Goal: Task Accomplishment & Management: Use online tool/utility

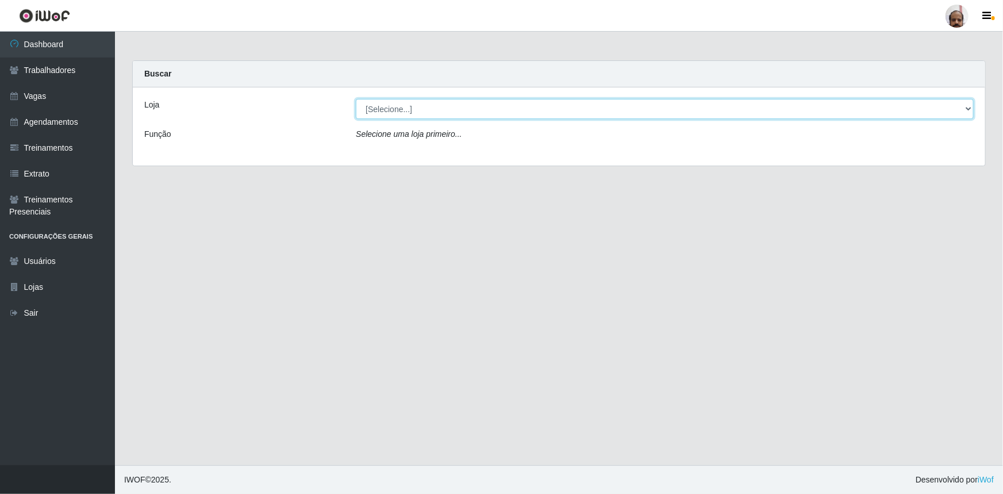
click at [968, 110] on select "[Selecione...] Mar Vermelho - Loja 05" at bounding box center [665, 109] width 618 height 20
select select "252"
click at [356, 99] on select "[Selecione...] Mar Vermelho - Loja 05" at bounding box center [665, 109] width 618 height 20
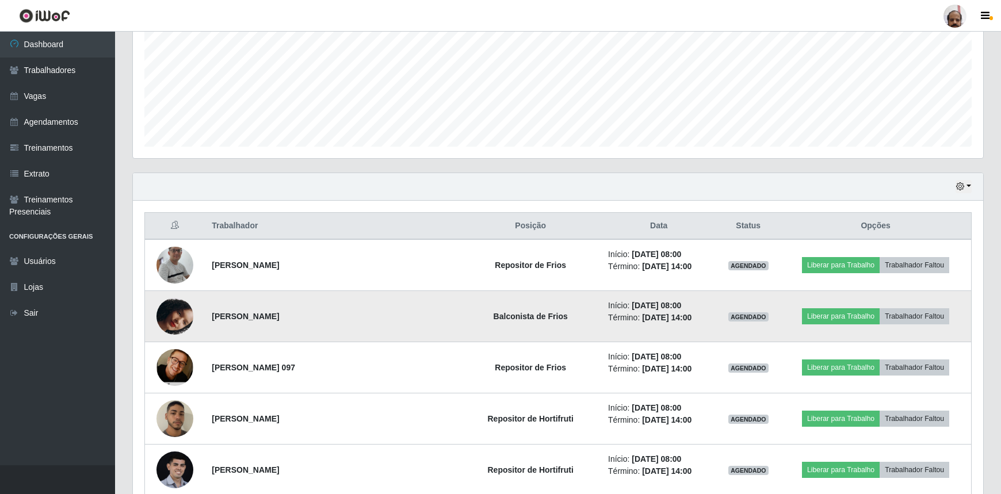
scroll to position [273, 0]
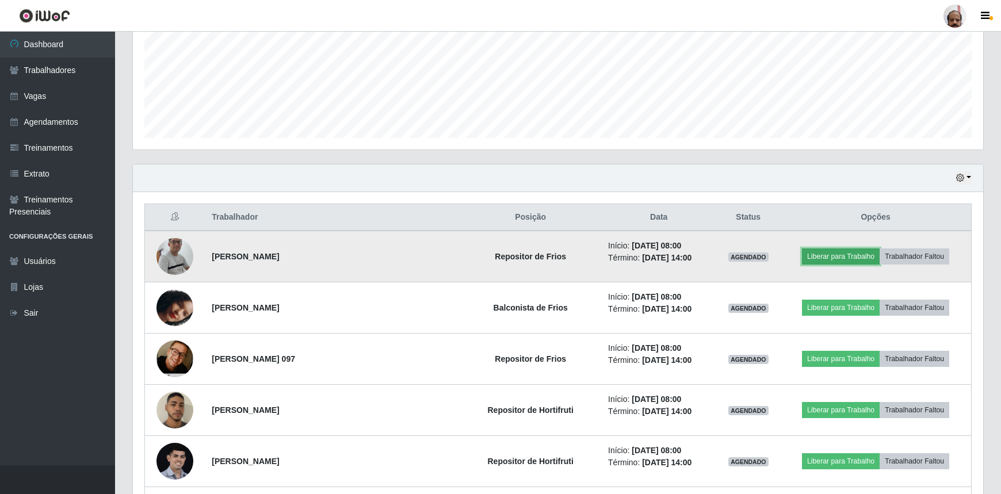
click at [829, 259] on button "Liberar para Trabalho" at bounding box center [841, 256] width 78 height 16
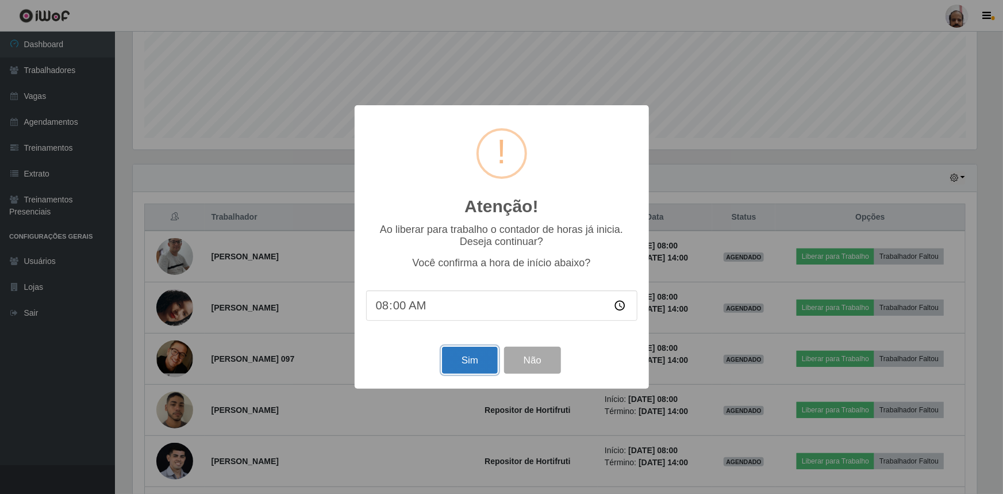
click at [484, 366] on button "Sim" at bounding box center [470, 360] width 56 height 27
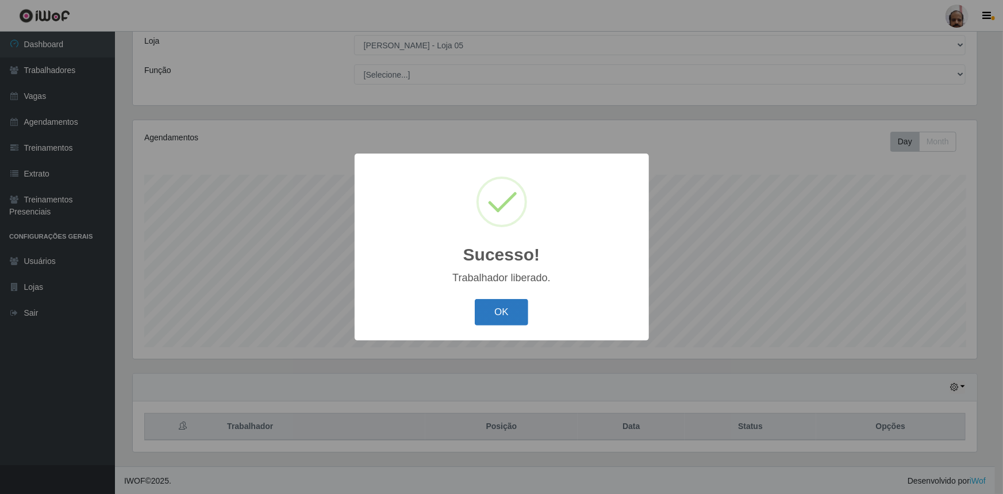
click at [505, 312] on button "OK" at bounding box center [501, 312] width 53 height 27
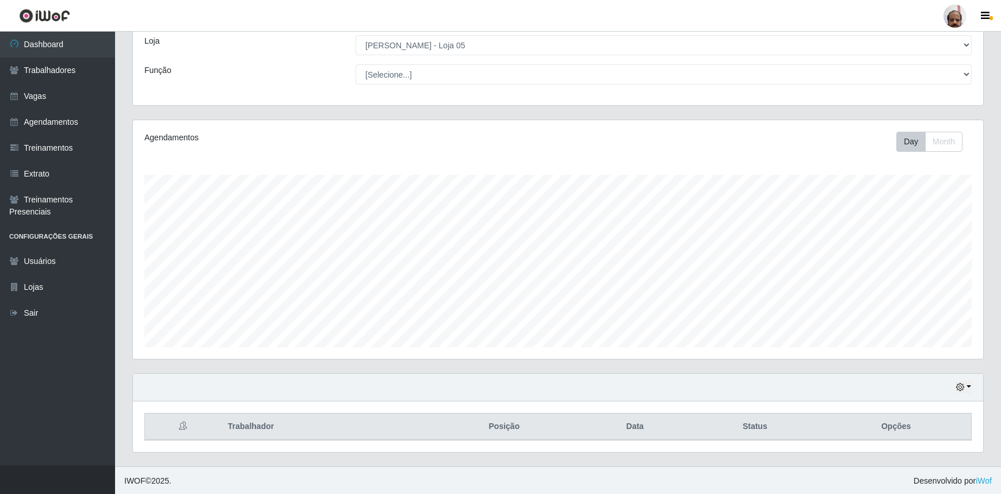
scroll to position [0, 0]
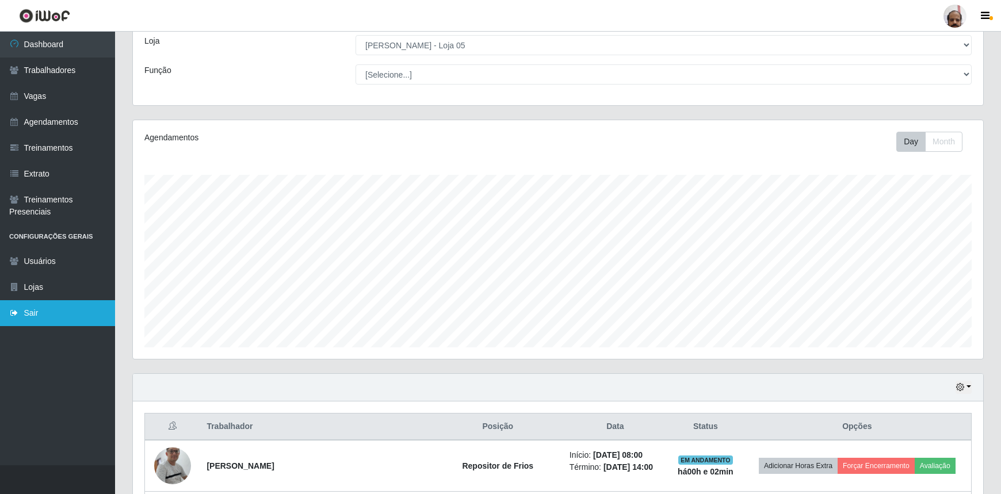
click at [42, 310] on link "Sair" at bounding box center [57, 313] width 115 height 26
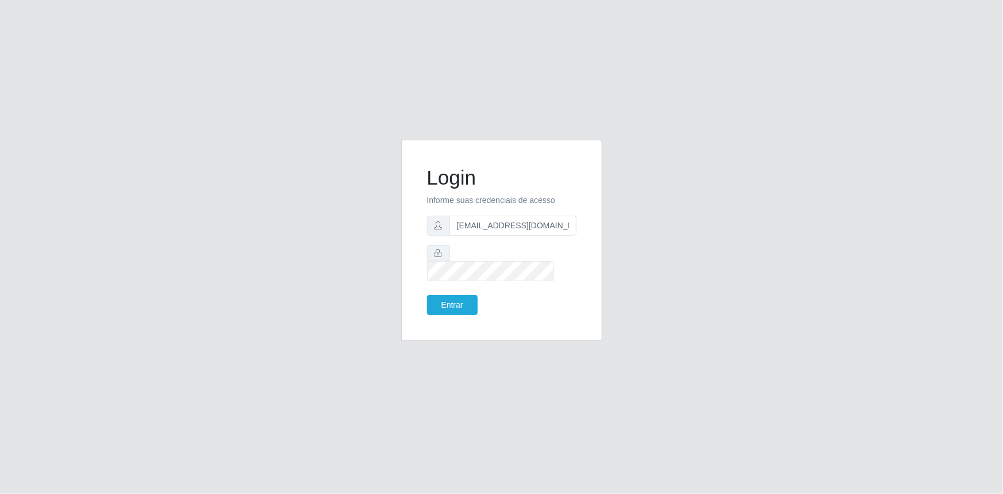
click at [434, 235] on span at bounding box center [438, 226] width 23 height 20
click at [490, 235] on input "[EMAIL_ADDRESS][DOMAIN_NAME]" at bounding box center [513, 226] width 127 height 20
type input "[EMAIL_ADDRESS][DOMAIN_NAME]"
click at [453, 303] on button "Entrar" at bounding box center [452, 305] width 51 height 20
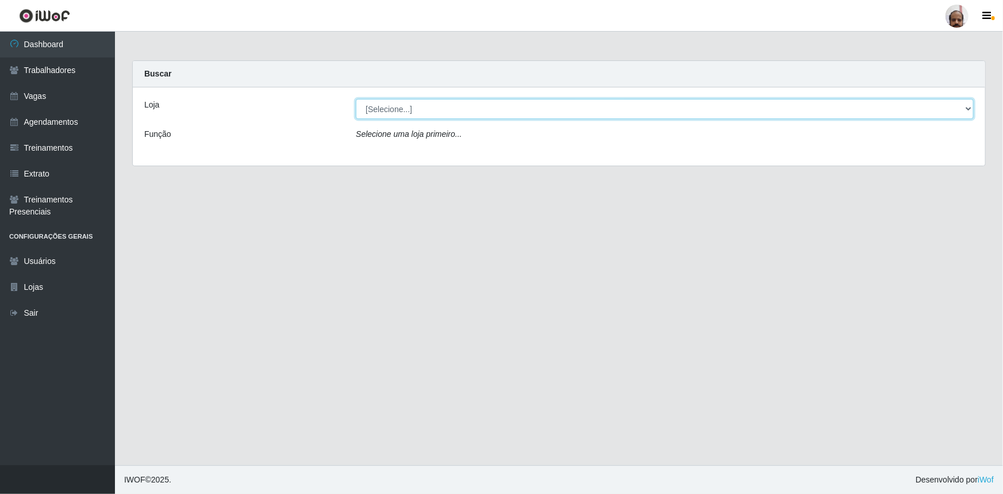
click at [968, 111] on select "[Selecione...] Mar Vermelho - Loja 05" at bounding box center [665, 109] width 618 height 20
select select "252"
click at [356, 99] on select "[Selecione...] Mar Vermelho - Loja 05" at bounding box center [665, 109] width 618 height 20
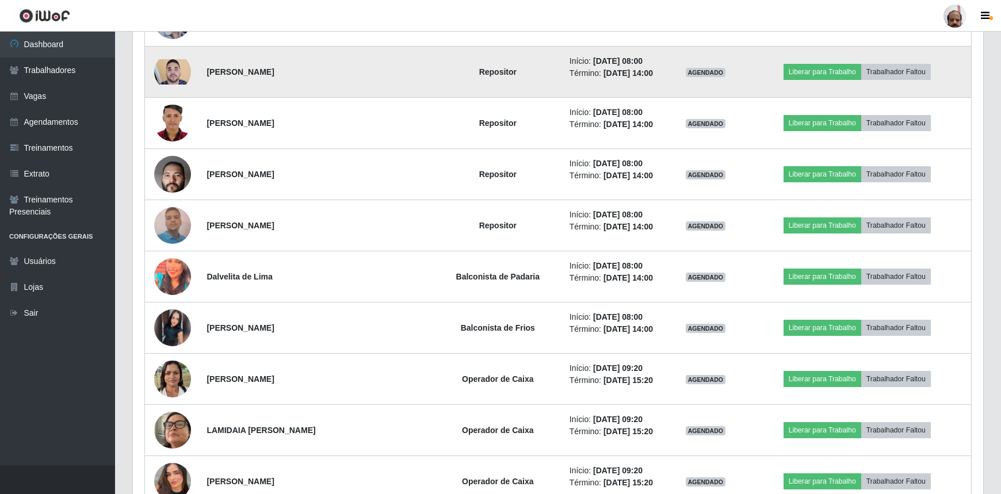
scroll to position [731, 0]
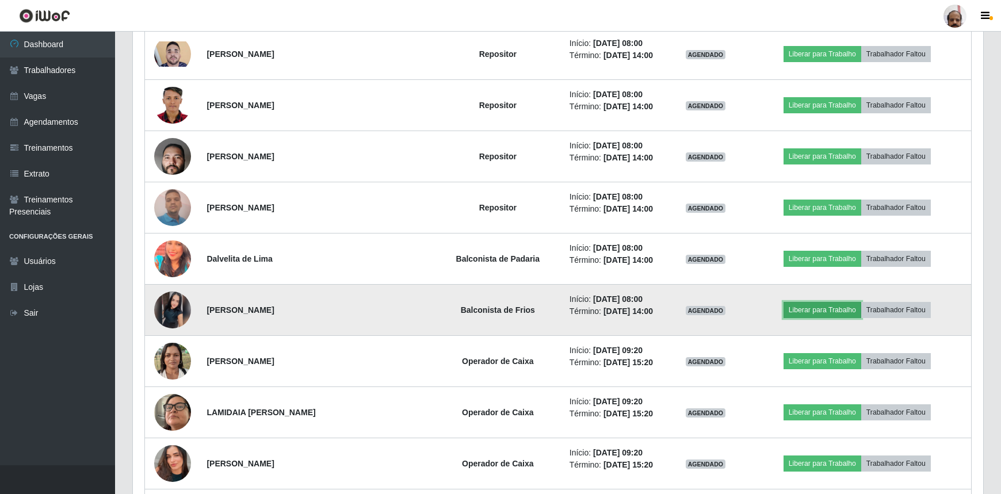
click at [806, 309] on button "Liberar para Trabalho" at bounding box center [822, 310] width 78 height 16
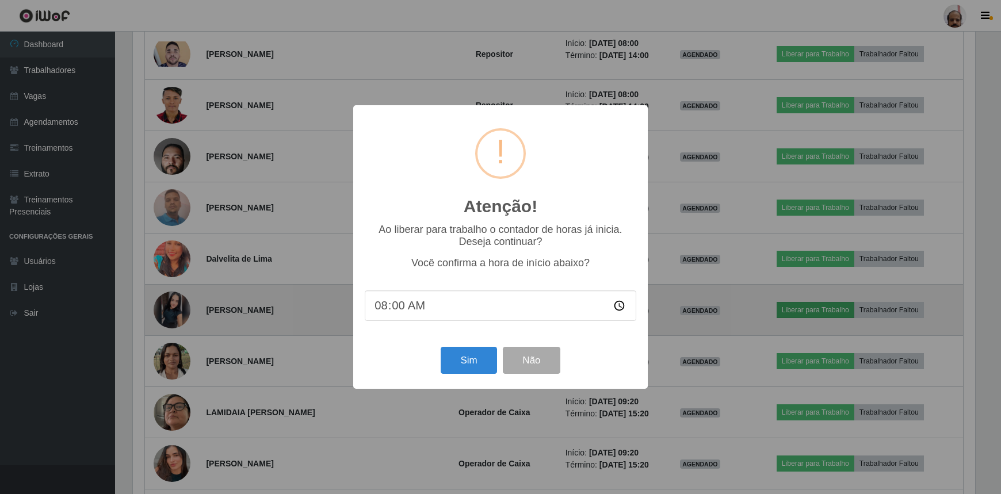
scroll to position [574763, 574157]
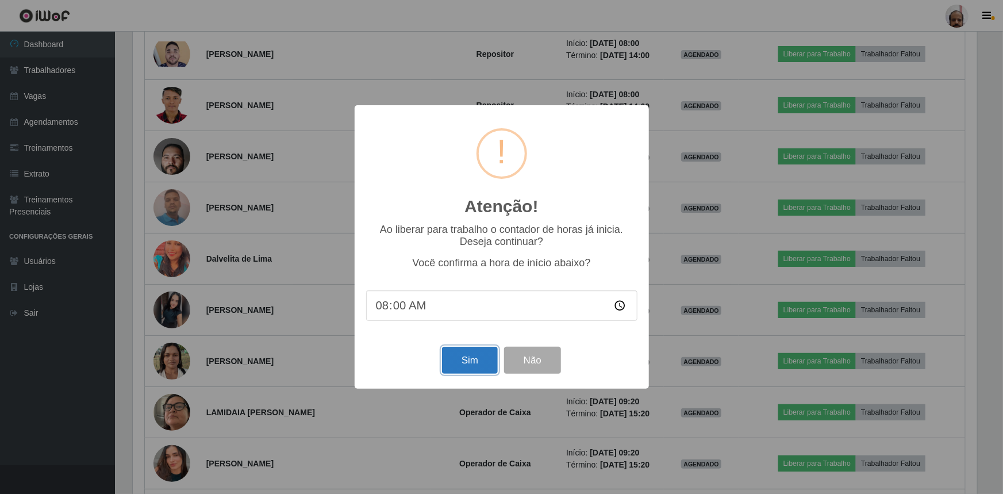
click at [478, 356] on button "Sim" at bounding box center [470, 360] width 56 height 27
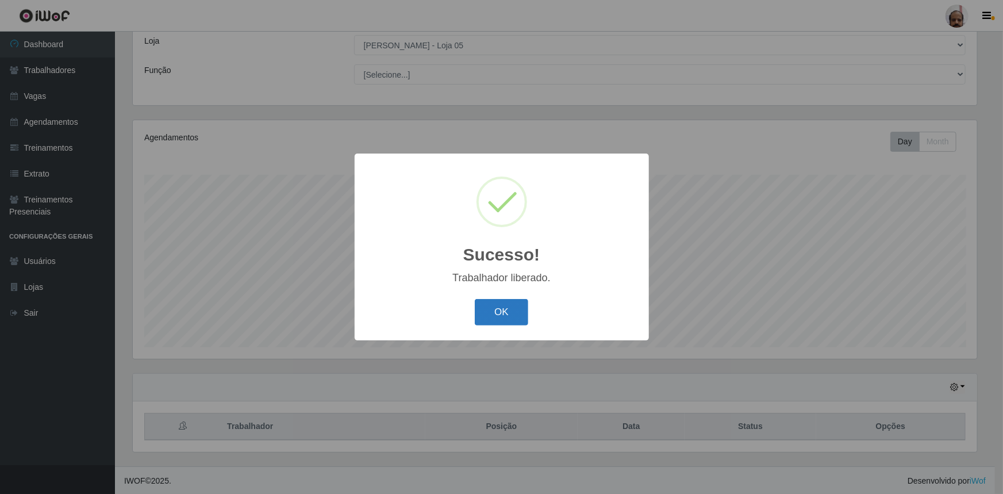
click at [509, 317] on button "OK" at bounding box center [501, 312] width 53 height 27
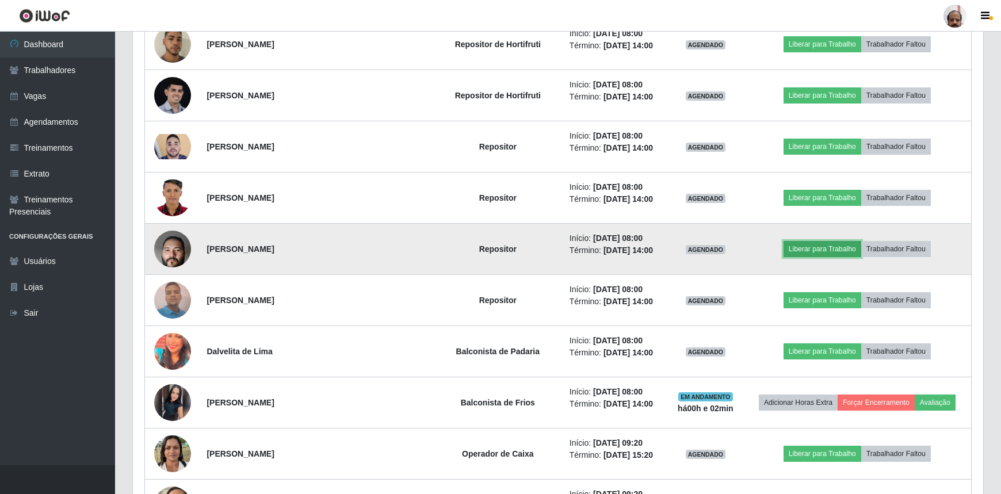
click at [802, 248] on button "Liberar para Trabalho" at bounding box center [822, 249] width 78 height 16
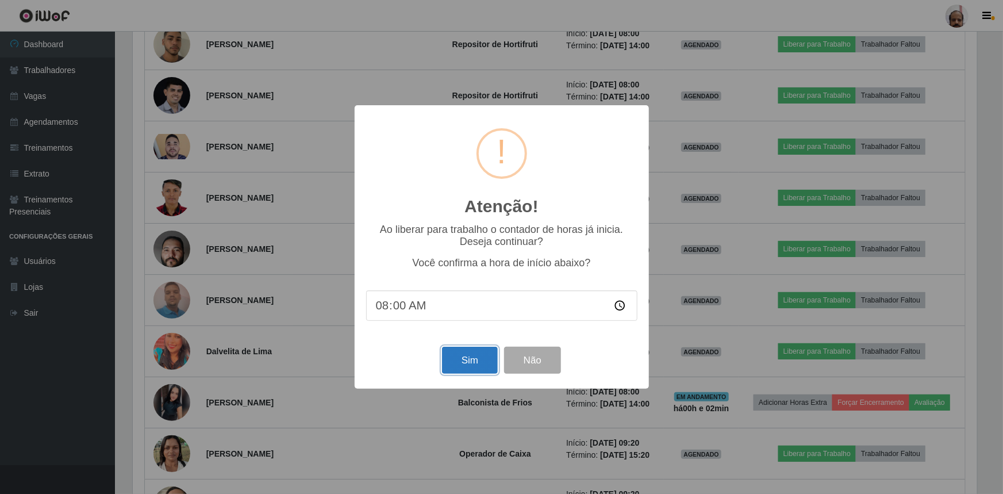
click at [472, 362] on button "Sim" at bounding box center [470, 360] width 56 height 27
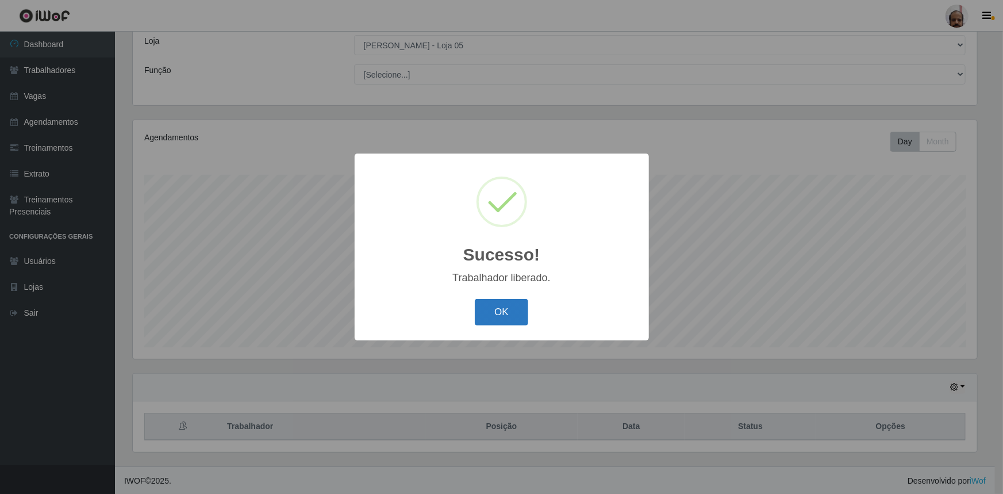
click at [489, 308] on button "OK" at bounding box center [501, 312] width 53 height 27
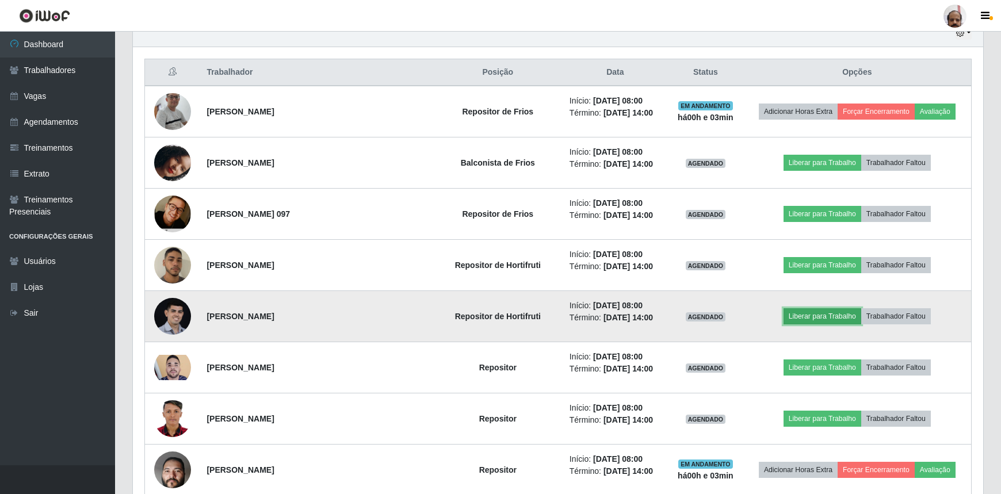
click at [786, 320] on button "Liberar para Trabalho" at bounding box center [822, 316] width 78 height 16
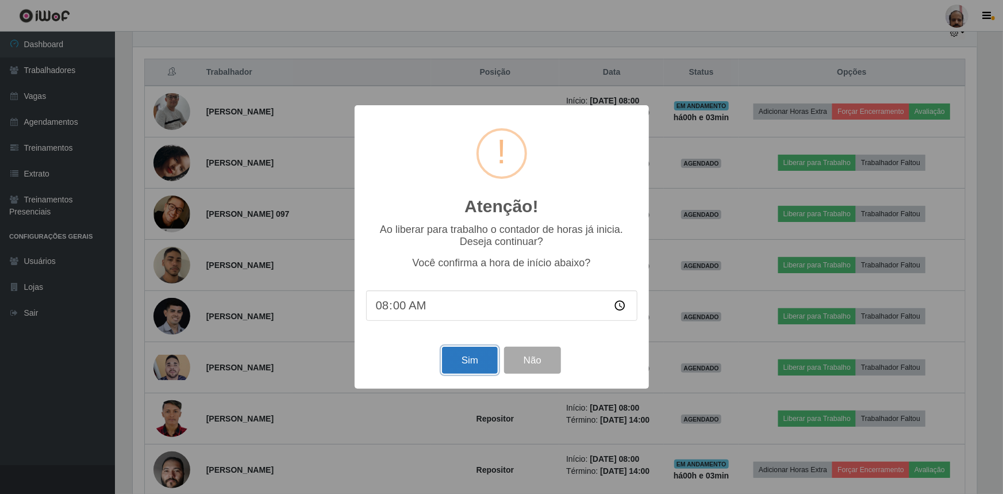
click at [481, 359] on button "Sim" at bounding box center [470, 360] width 56 height 27
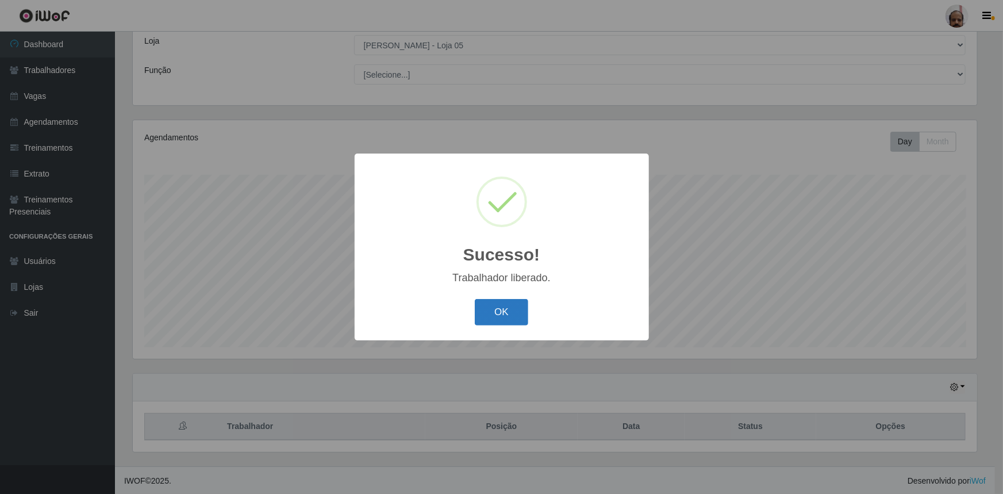
click at [519, 321] on button "OK" at bounding box center [501, 312] width 53 height 27
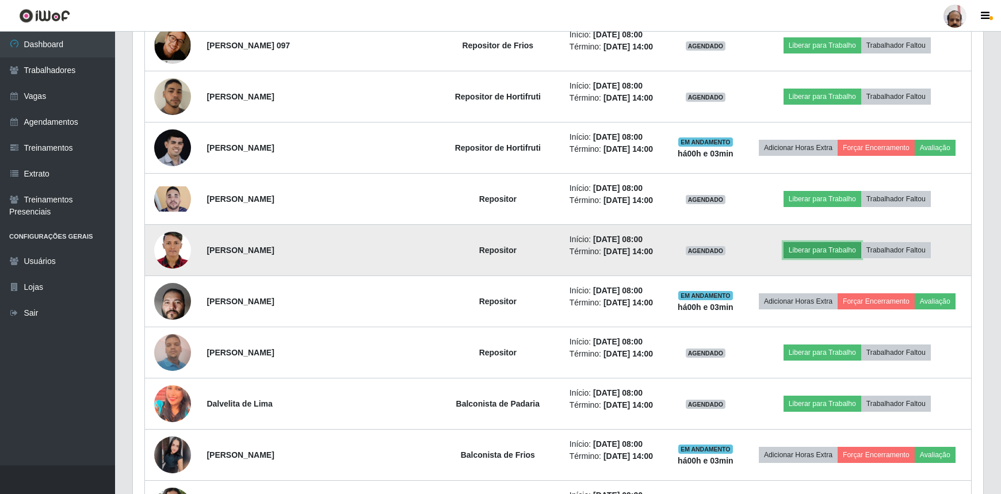
click at [801, 243] on button "Liberar para Trabalho" at bounding box center [822, 250] width 78 height 16
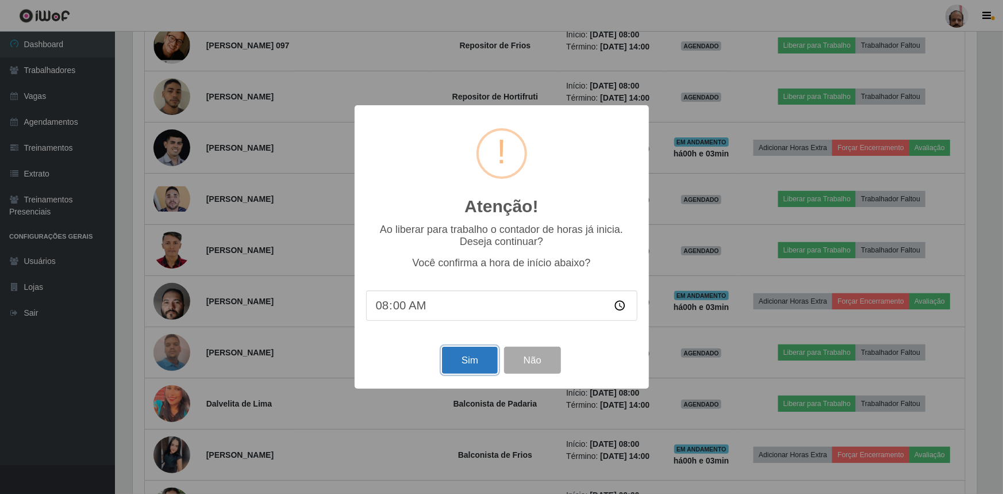
click at [474, 362] on button "Sim" at bounding box center [470, 360] width 56 height 27
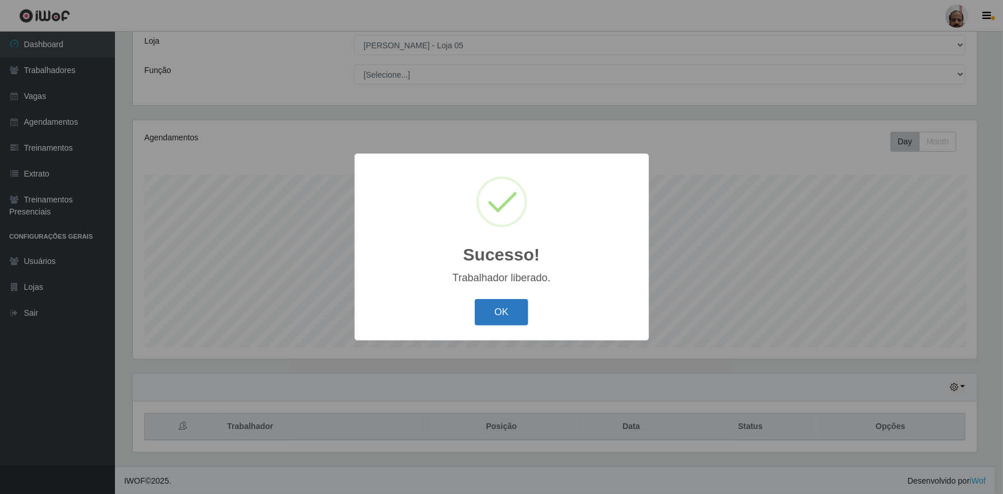
click at [508, 321] on button "OK" at bounding box center [501, 312] width 53 height 27
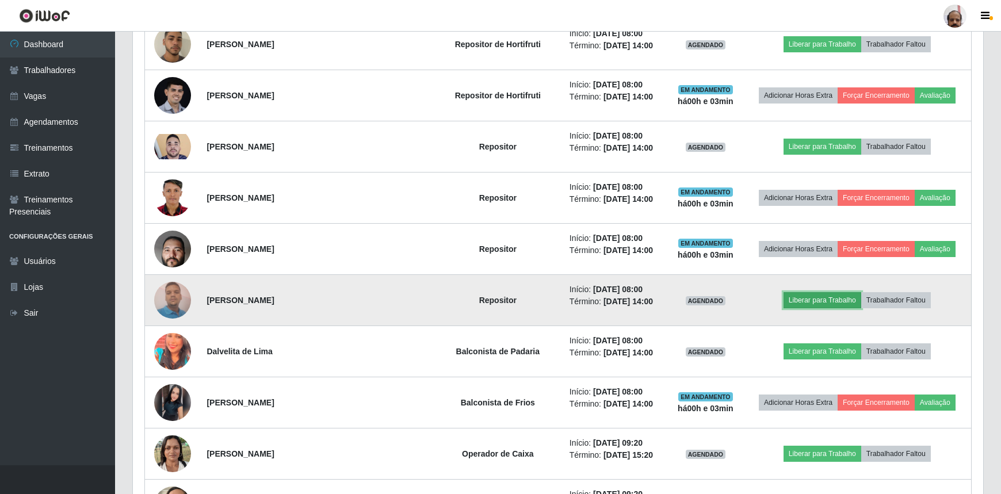
click at [821, 300] on button "Liberar para Trabalho" at bounding box center [822, 300] width 78 height 16
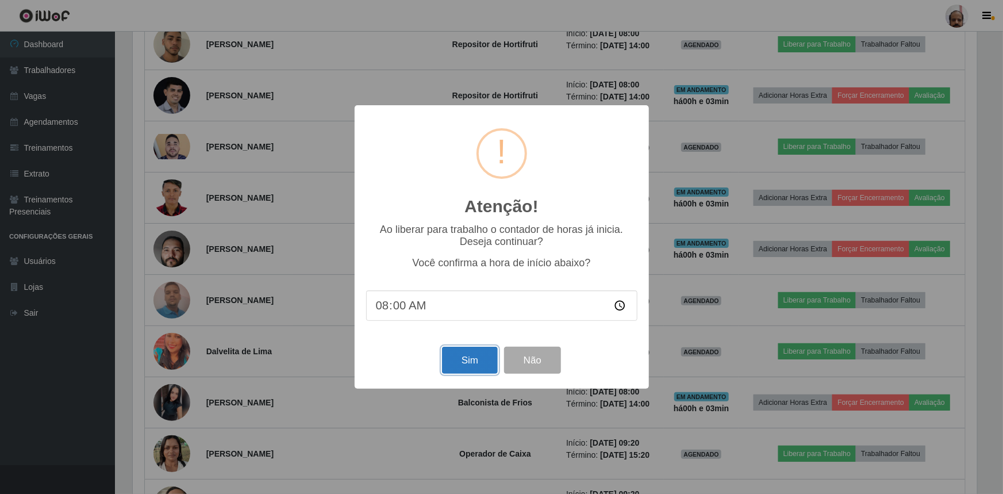
click at [473, 363] on button "Sim" at bounding box center [470, 360] width 56 height 27
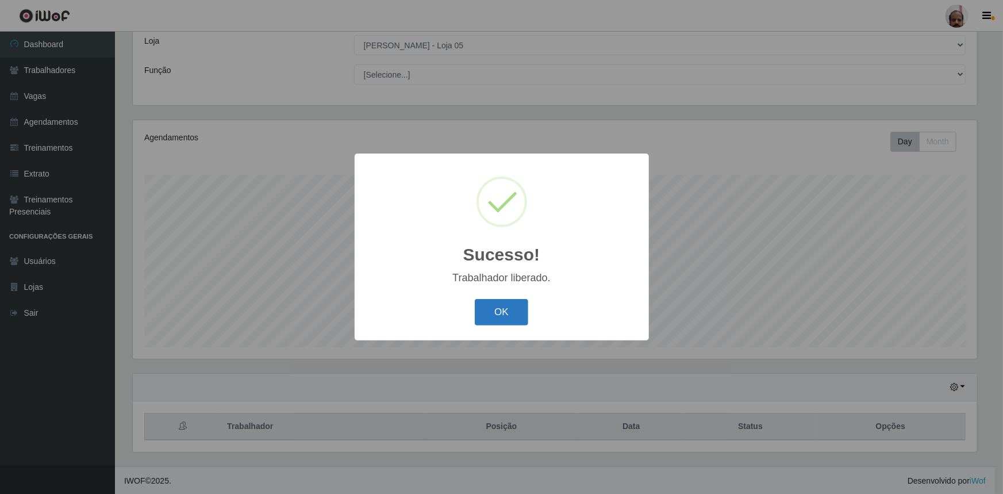
click at [496, 324] on button "OK" at bounding box center [501, 312] width 53 height 27
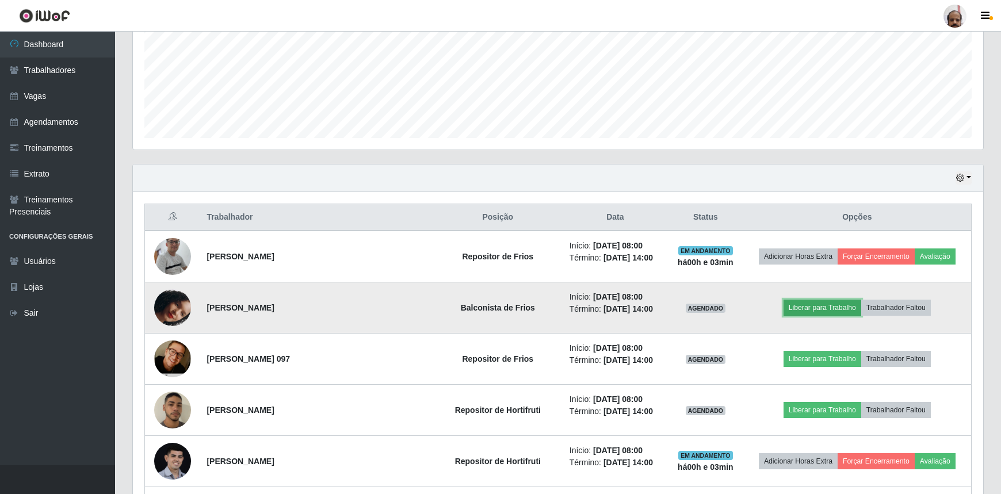
click at [821, 305] on button "Liberar para Trabalho" at bounding box center [822, 308] width 78 height 16
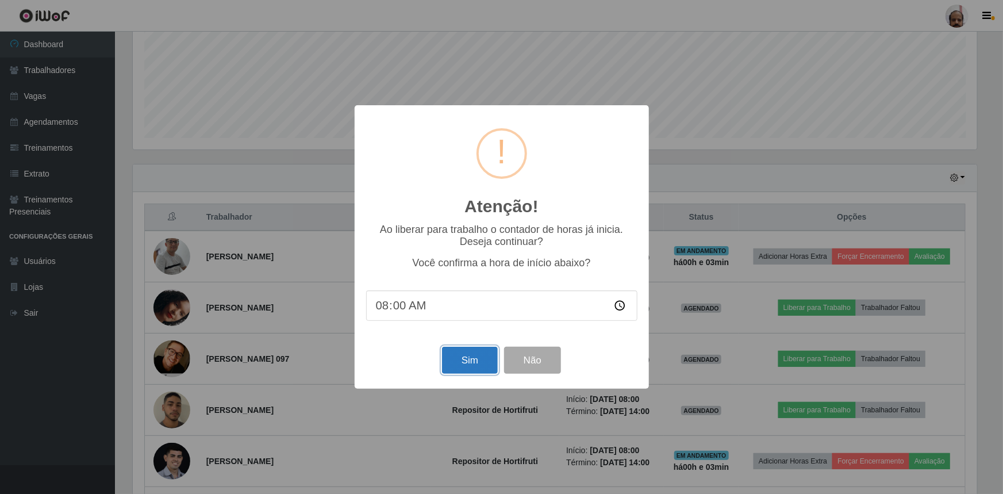
click at [489, 363] on button "Sim" at bounding box center [470, 360] width 56 height 27
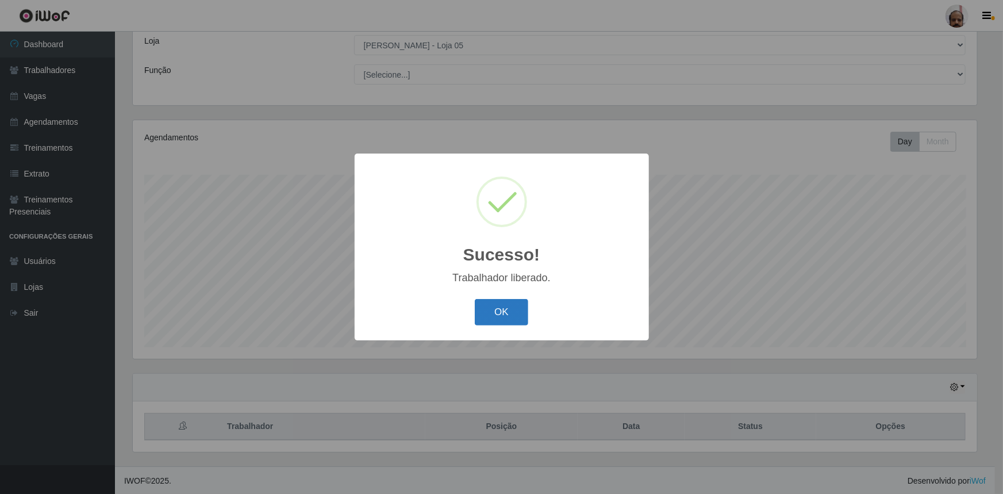
click at [522, 314] on button "OK" at bounding box center [501, 312] width 53 height 27
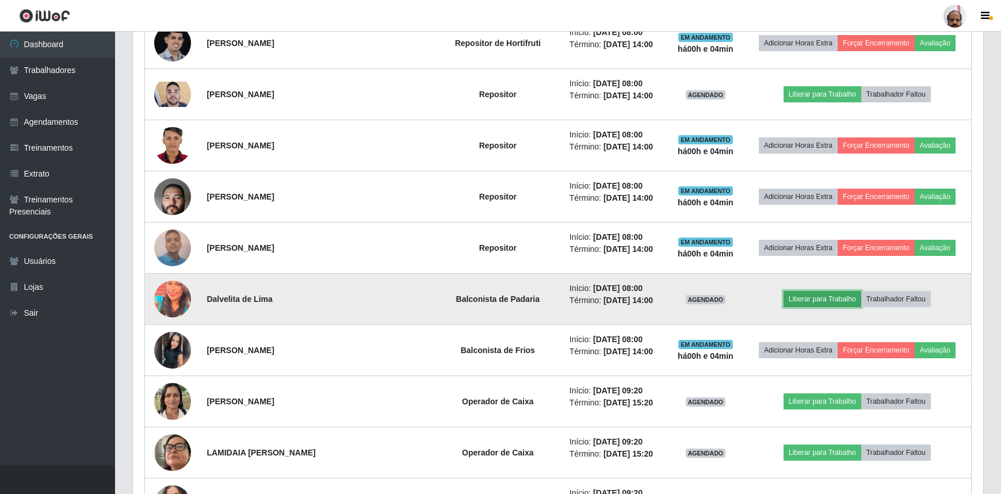
click at [833, 298] on button "Liberar para Trabalho" at bounding box center [822, 299] width 78 height 16
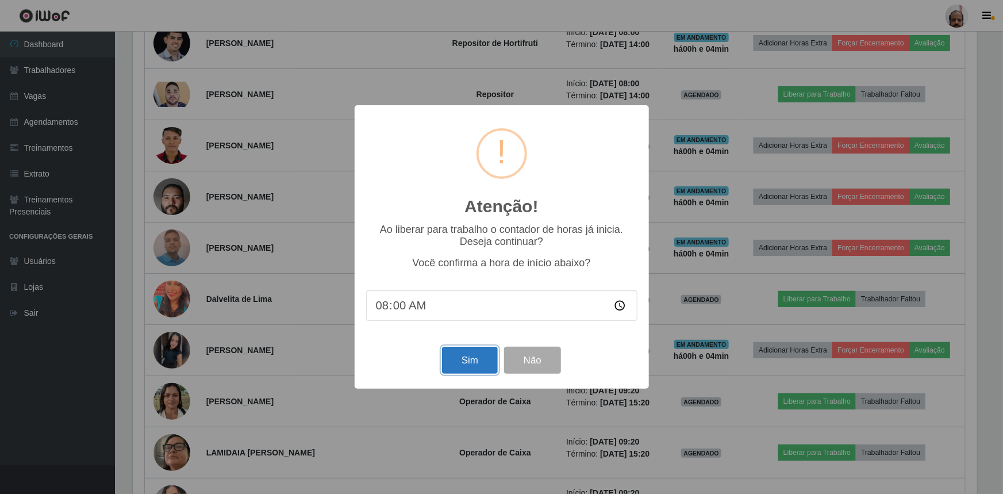
click at [472, 363] on button "Sim" at bounding box center [470, 360] width 56 height 27
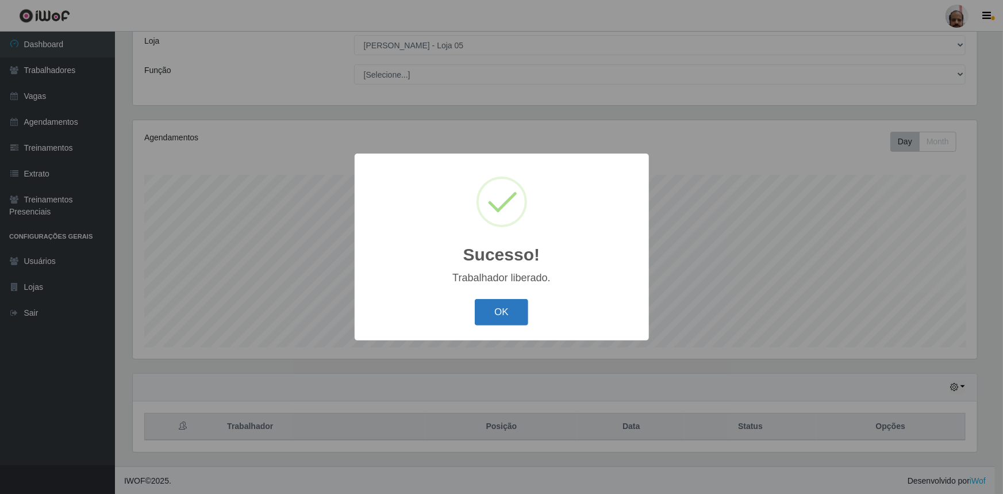
click at [493, 319] on button "OK" at bounding box center [501, 312] width 53 height 27
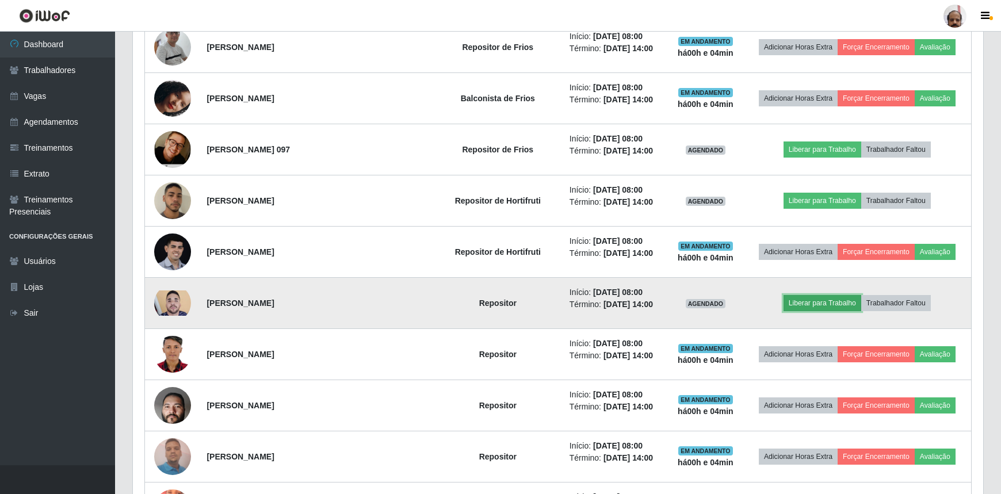
click at [807, 308] on button "Liberar para Trabalho" at bounding box center [822, 303] width 78 height 16
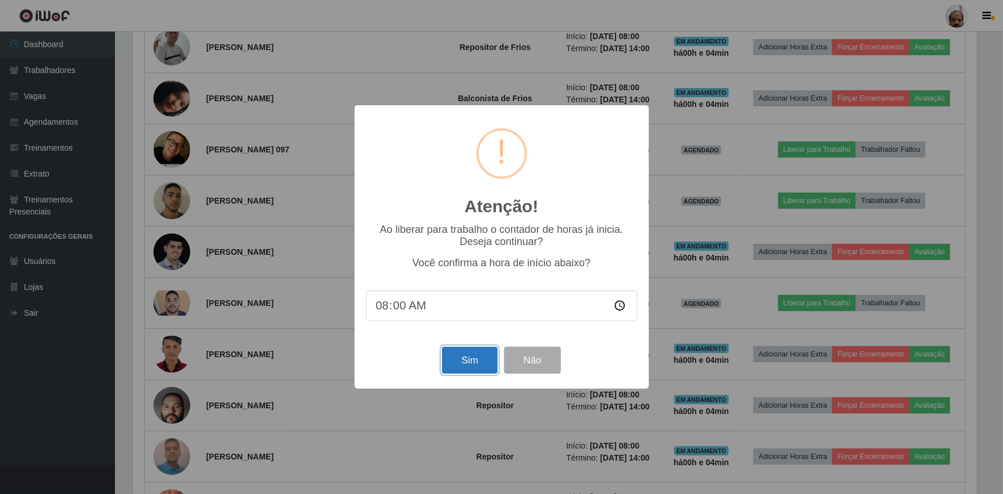
click at [474, 364] on button "Sim" at bounding box center [470, 360] width 56 height 27
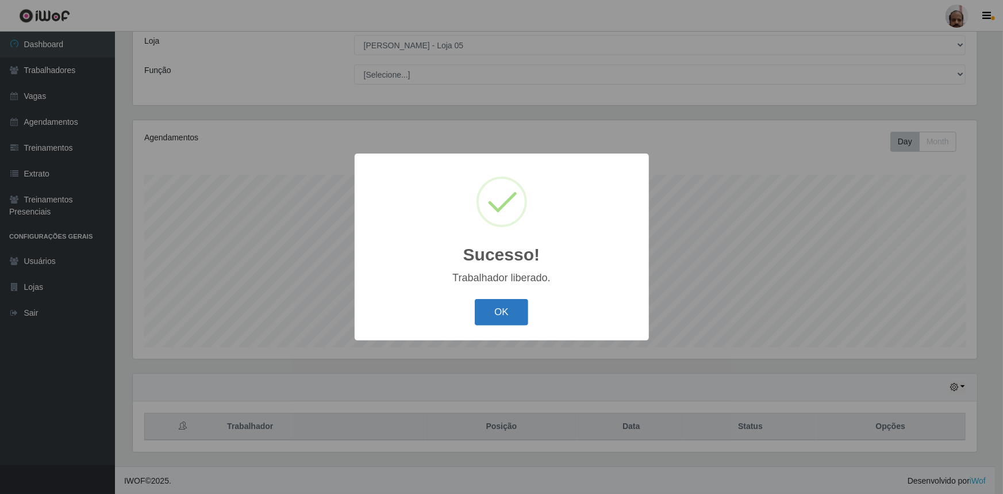
click at [489, 318] on button "OK" at bounding box center [501, 312] width 53 height 27
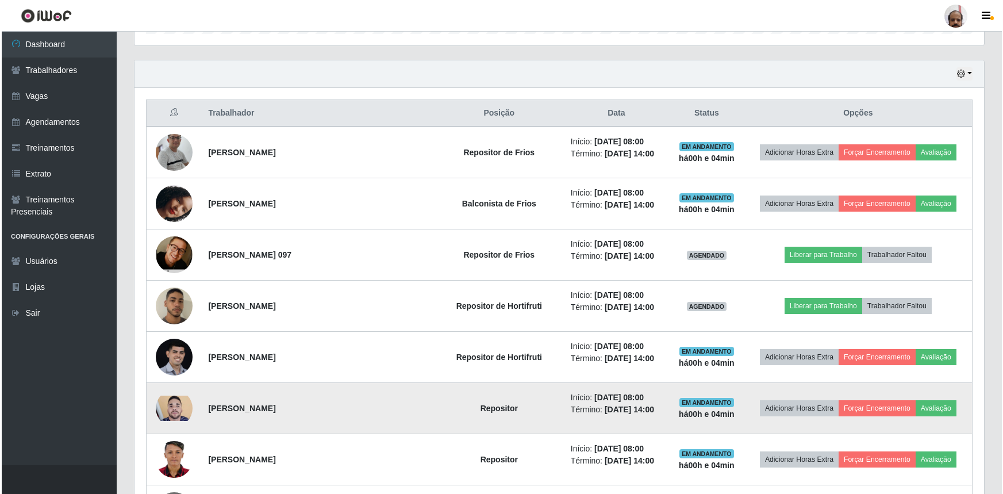
scroll to position [378, 0]
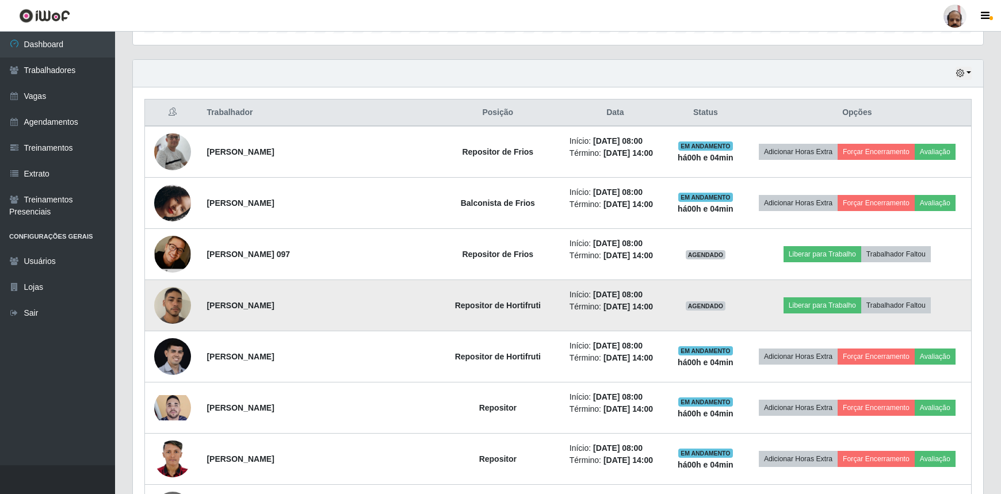
click at [177, 307] on img at bounding box center [172, 305] width 37 height 65
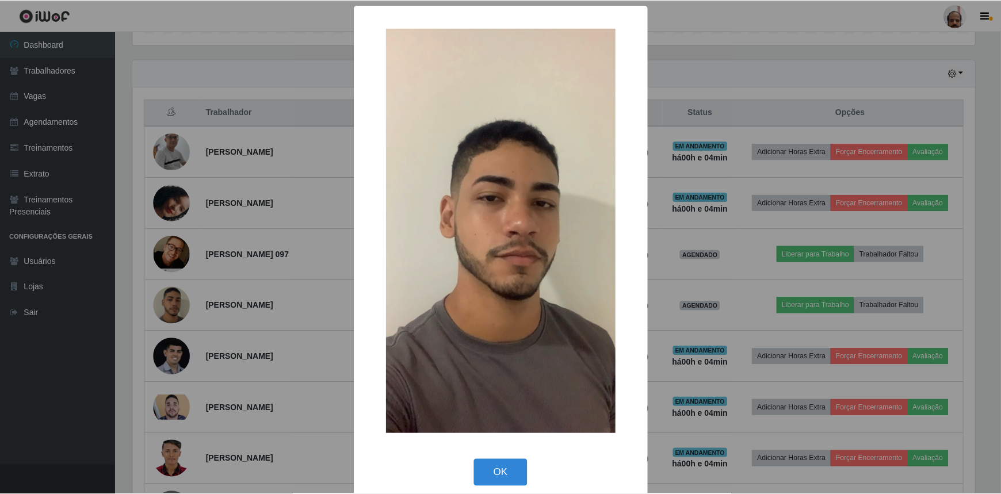
scroll to position [239, 845]
click at [175, 309] on div "× OK Cancel" at bounding box center [501, 247] width 1003 height 494
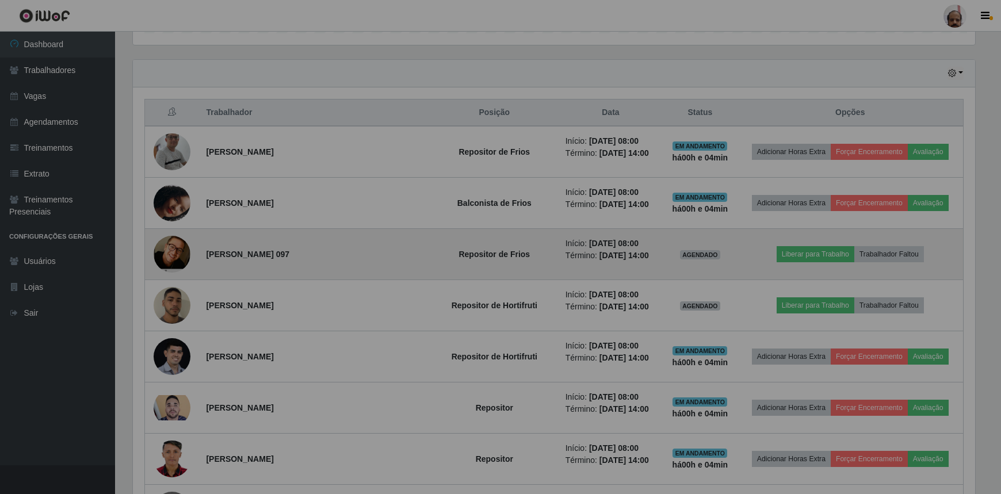
scroll to position [239, 850]
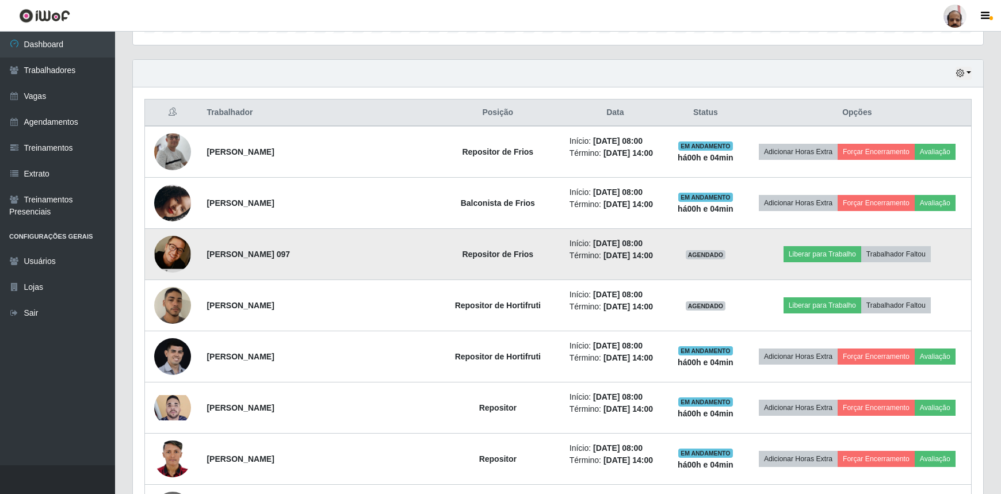
click at [162, 250] on img at bounding box center [172, 254] width 37 height 56
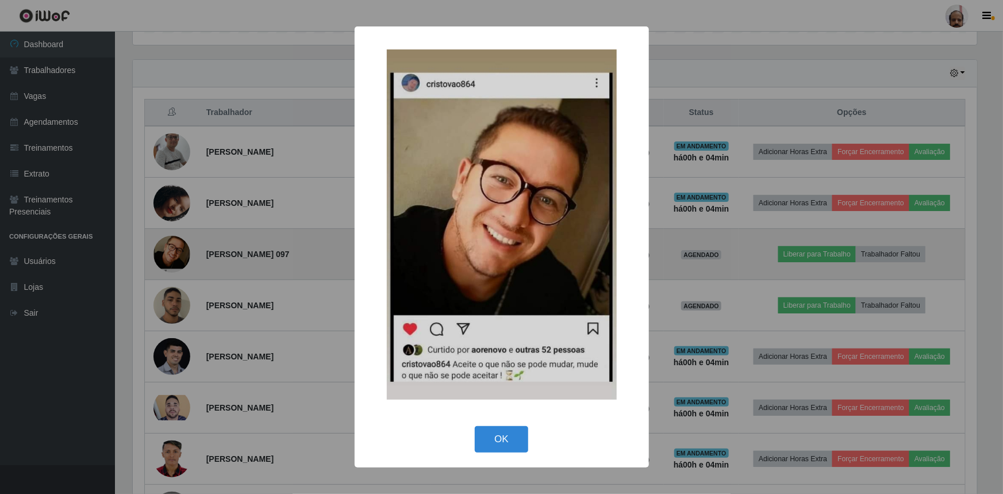
click at [162, 251] on div "× OK Cancel" at bounding box center [501, 247] width 1003 height 494
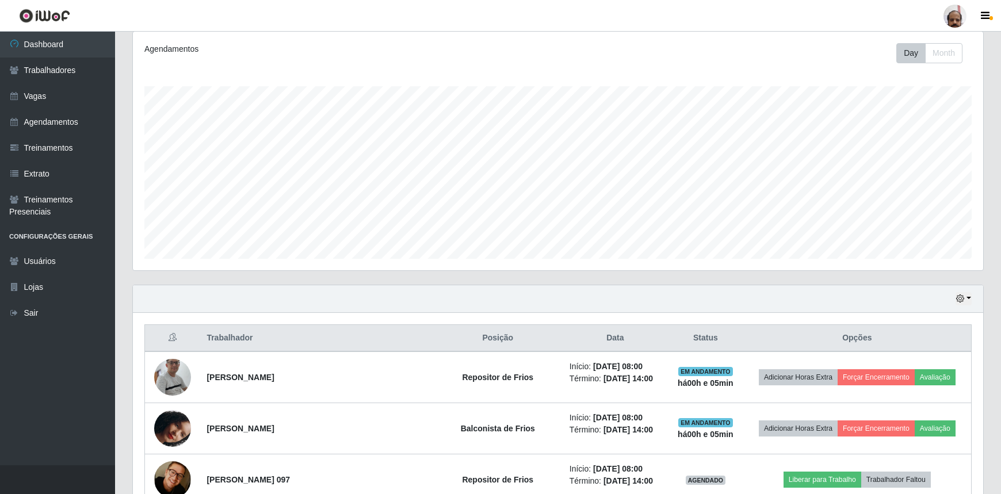
scroll to position [209, 0]
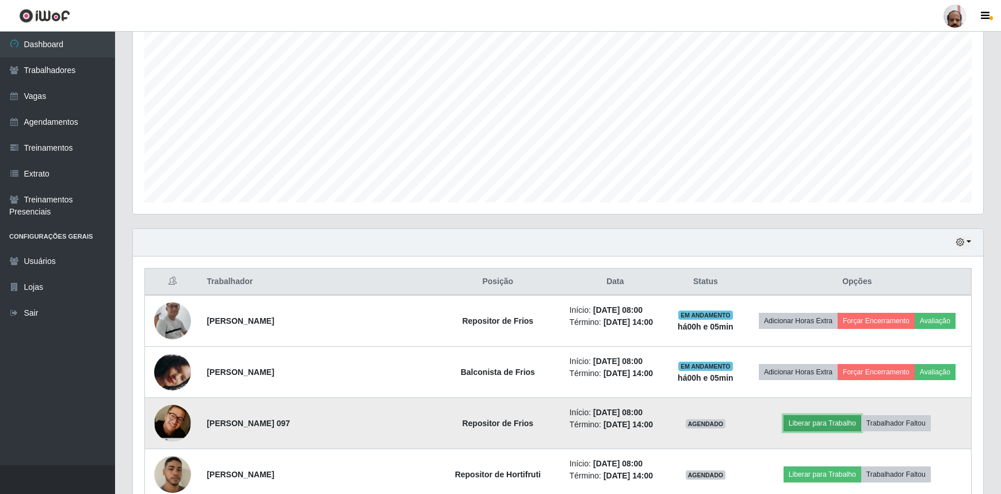
click at [805, 419] on button "Liberar para Trabalho" at bounding box center [822, 423] width 78 height 16
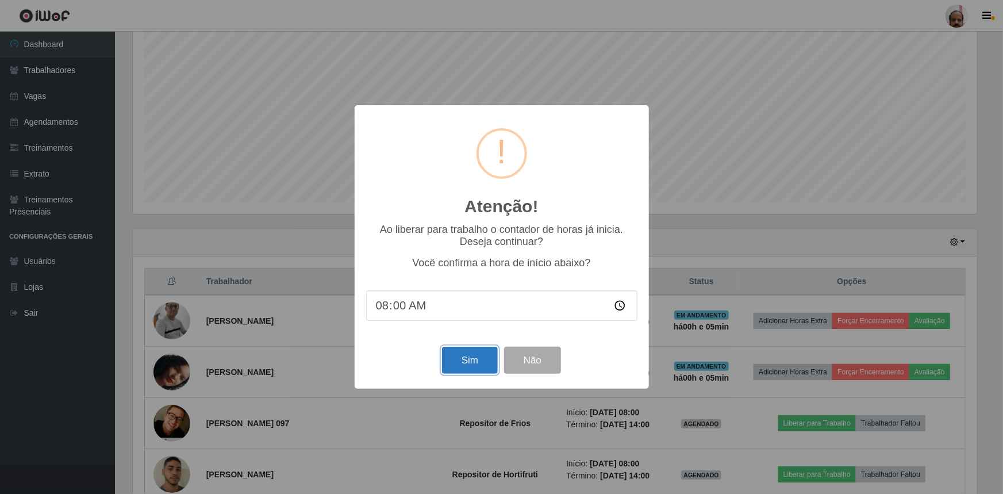
click at [477, 364] on button "Sim" at bounding box center [470, 360] width 56 height 27
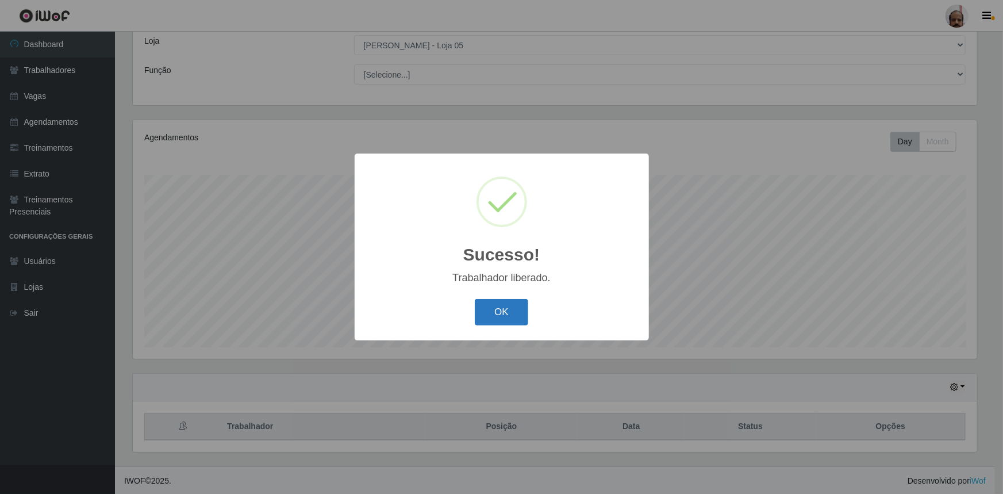
click at [512, 316] on button "OK" at bounding box center [501, 312] width 53 height 27
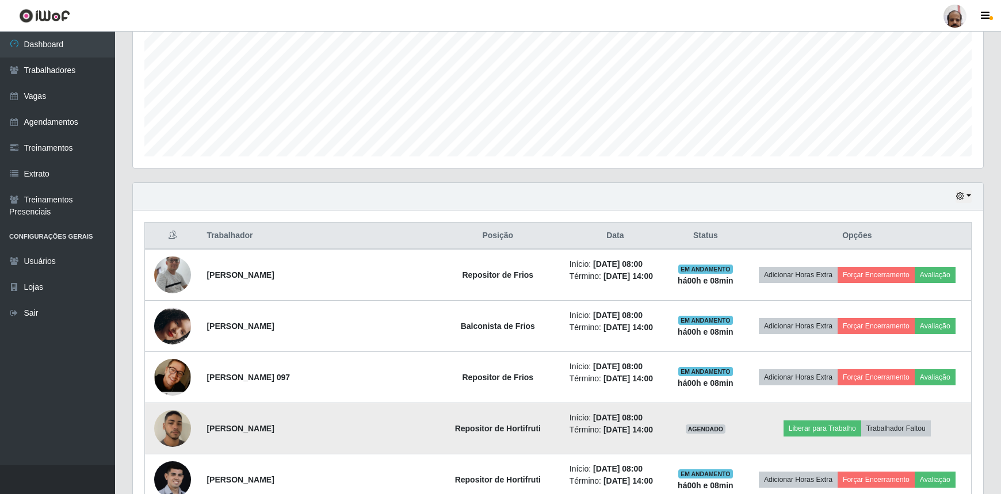
scroll to position [273, 0]
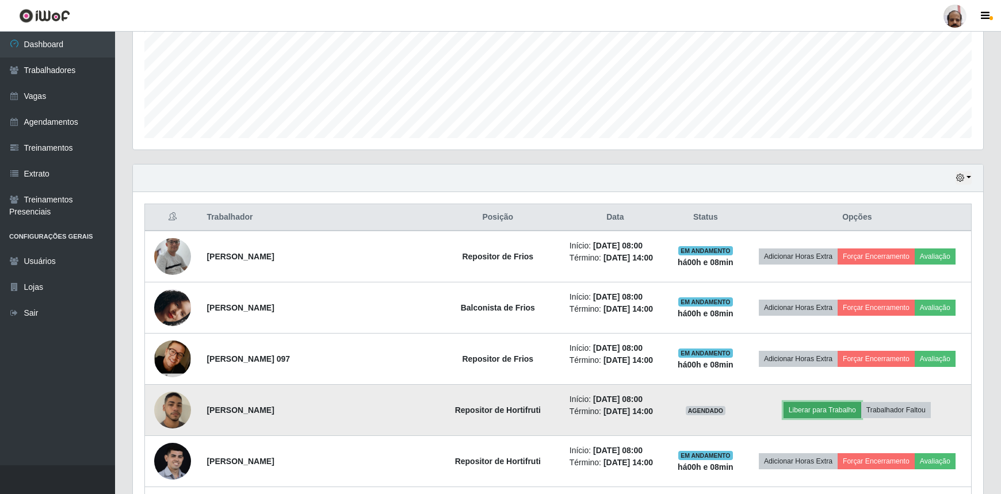
click at [801, 405] on button "Liberar para Trabalho" at bounding box center [822, 410] width 78 height 16
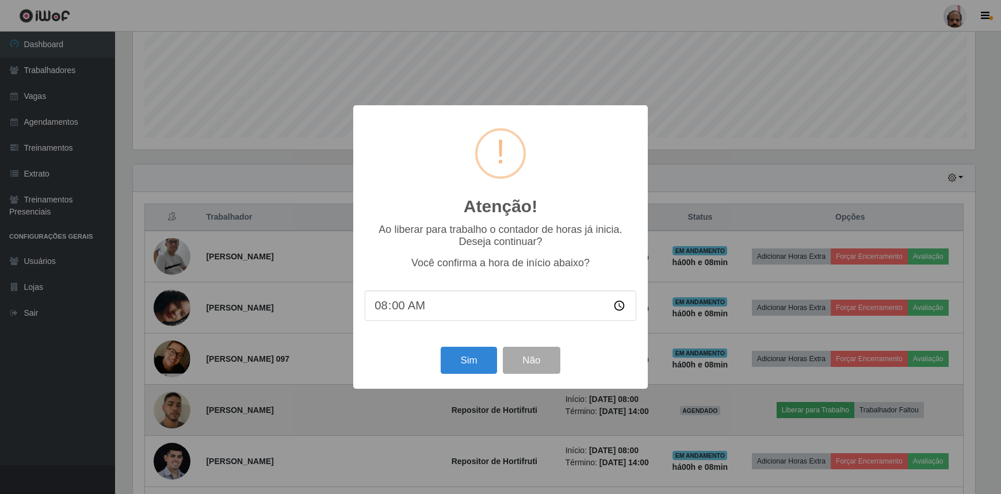
scroll to position [239, 845]
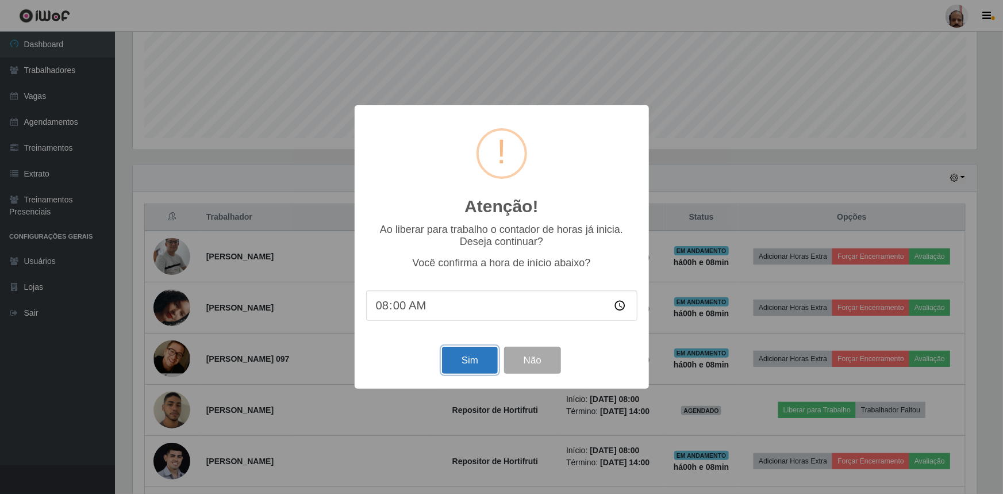
click at [477, 358] on button "Sim" at bounding box center [470, 360] width 56 height 27
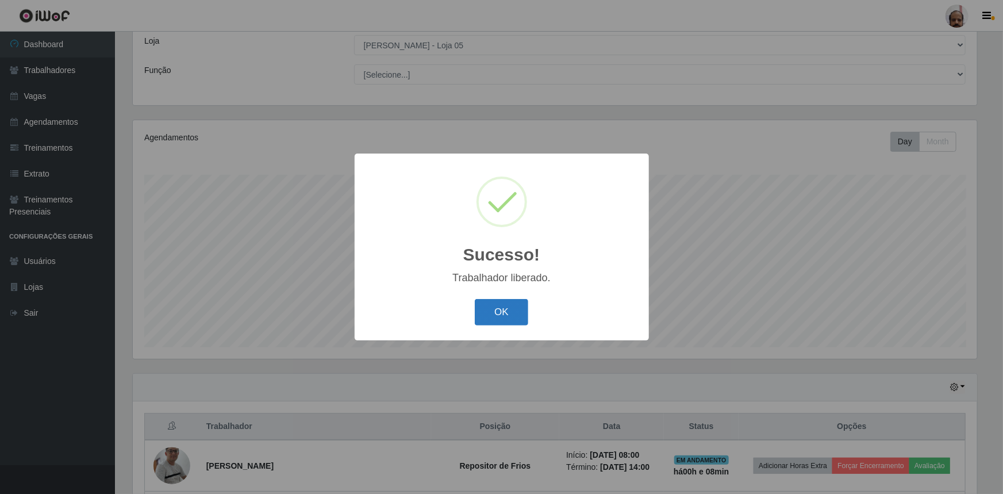
click at [494, 311] on button "OK" at bounding box center [501, 312] width 53 height 27
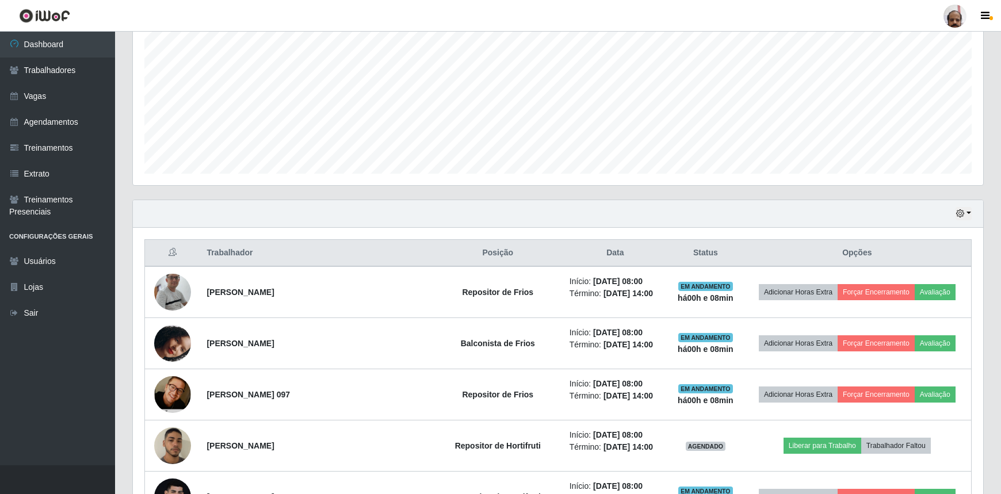
scroll to position [273, 0]
